Goal: Navigation & Orientation: Understand site structure

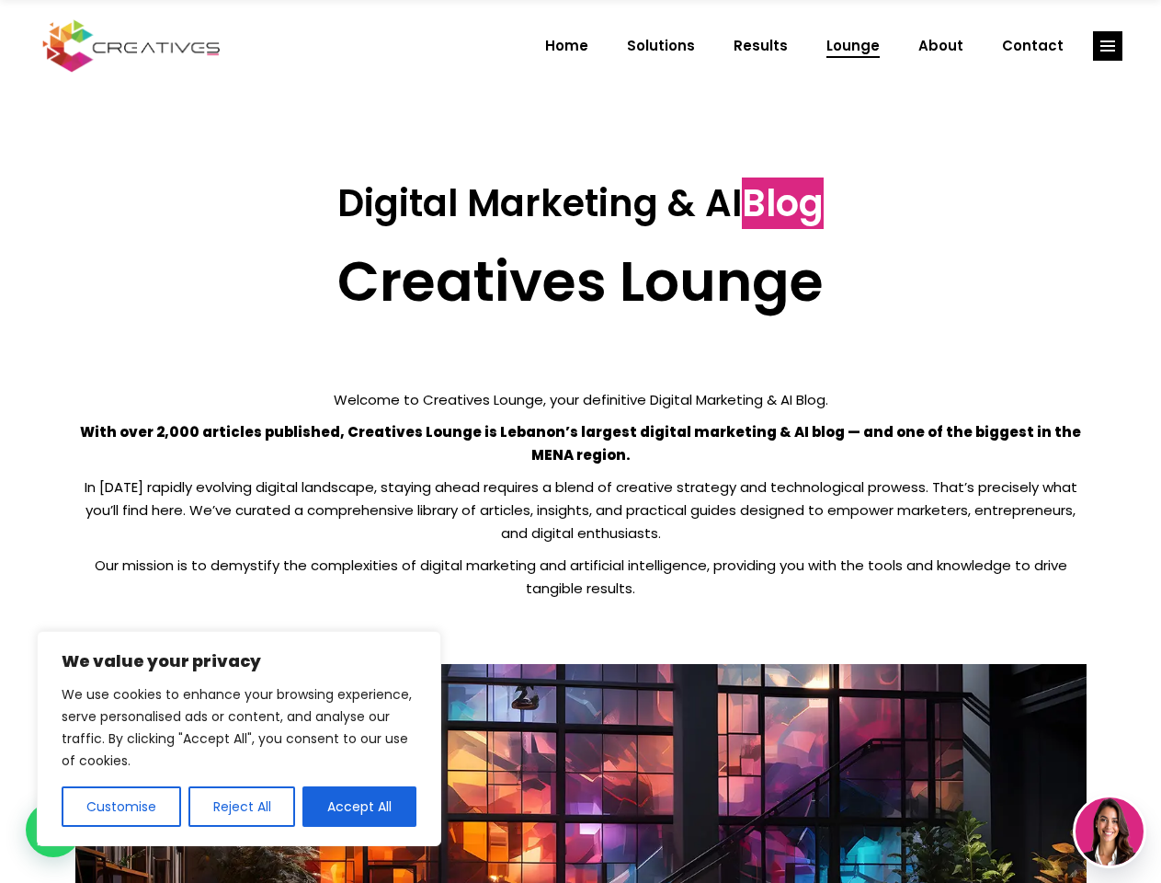
click at [580, 441] on p "With over 2,000 articles published, Creatives Lounge is Lebanon’s largest digit…" at bounding box center [580, 443] width 1011 height 46
click at [120, 806] on button "Customise" at bounding box center [122, 806] width 120 height 40
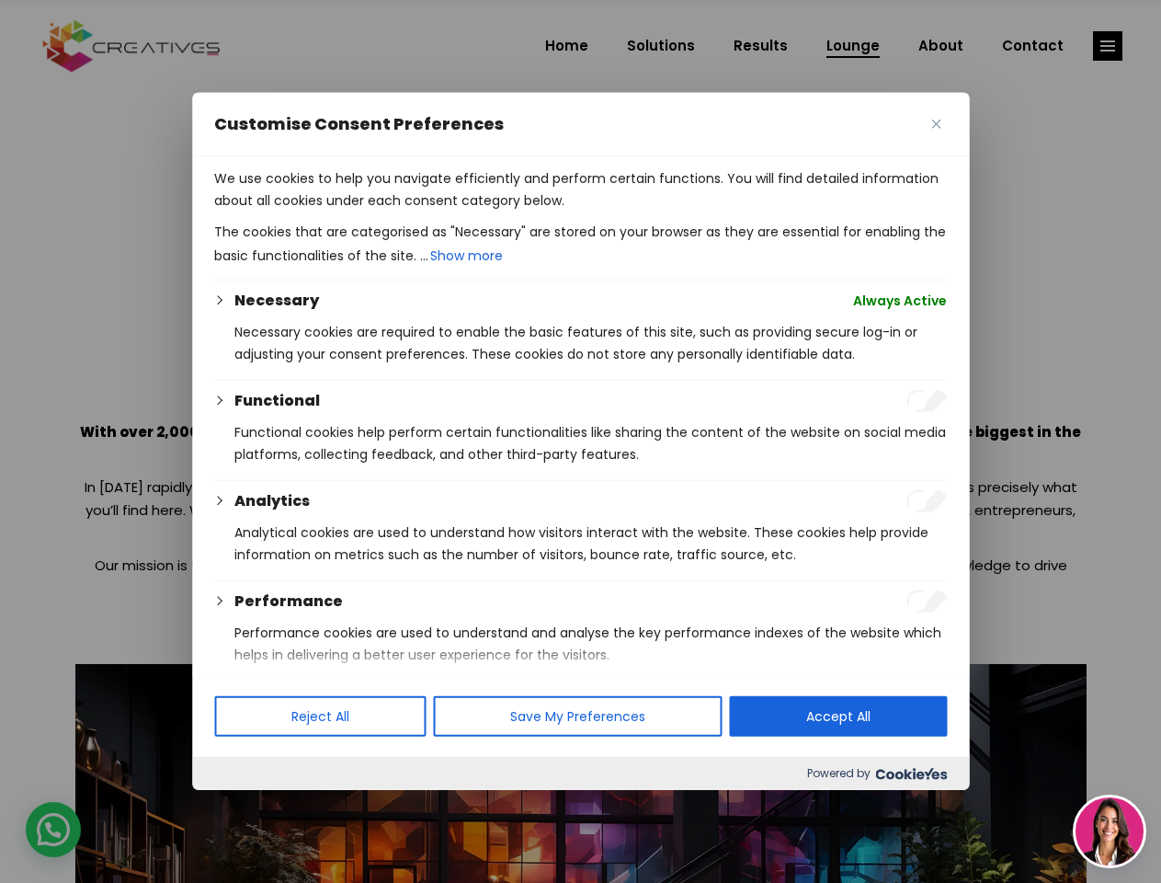
click at [241, 806] on div at bounding box center [580, 441] width 1161 height 883
click at [359, 211] on p "We use cookies to help you navigate efficiently and perform certain functions. …" at bounding box center [580, 189] width 733 height 44
click at [1108, 46] on div at bounding box center [580, 441] width 1161 height 883
click at [1110, 831] on img at bounding box center [1110, 831] width 68 height 68
